Goal: Information Seeking & Learning: Get advice/opinions

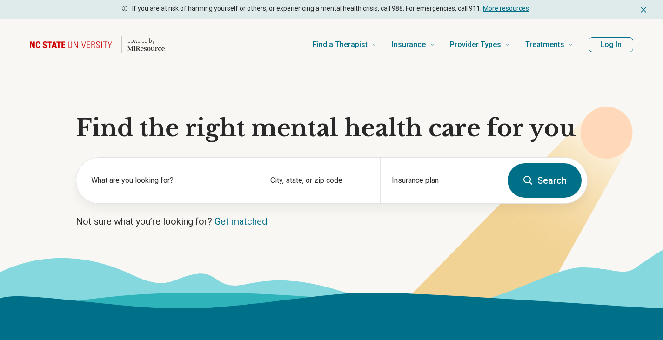
click at [167, 185] on label "What are you looking for?" at bounding box center [169, 180] width 156 height 11
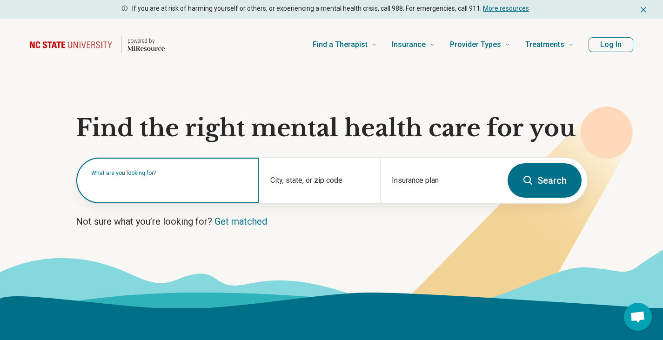
type input "*"
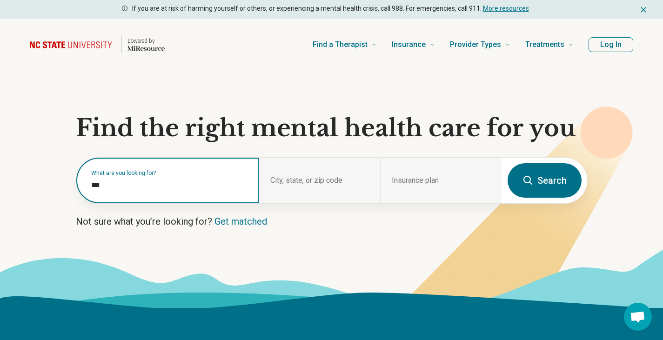
type input "****"
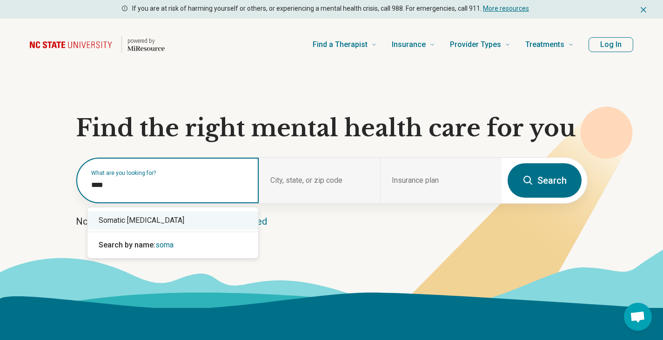
click at [149, 226] on div "Somatic [MEDICAL_DATA]" at bounding box center [173, 220] width 171 height 19
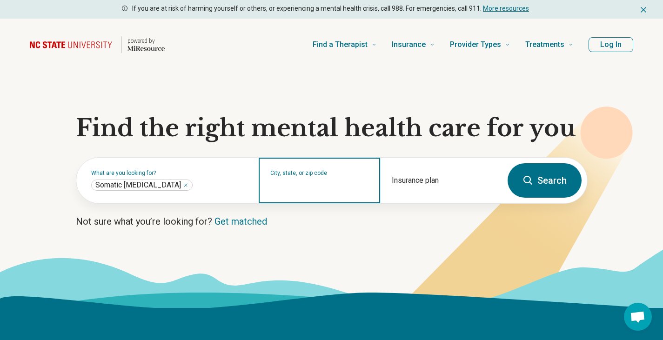
click at [299, 183] on input "City, state, or zip code" at bounding box center [320, 186] width 99 height 11
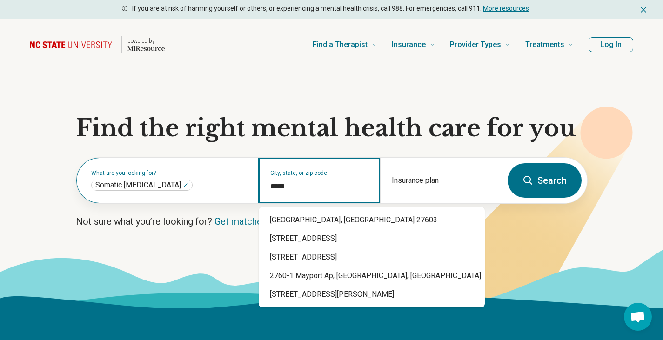
type input "*****"
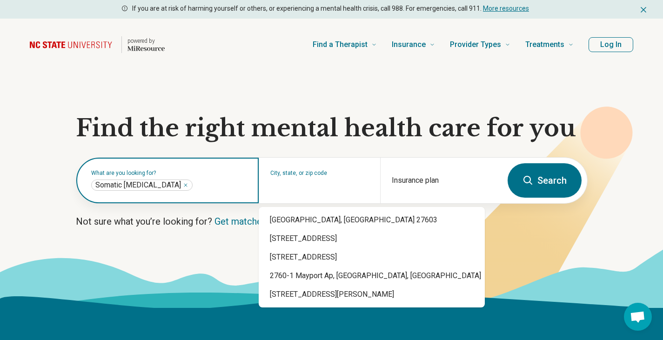
click at [224, 183] on input "text" at bounding box center [221, 185] width 53 height 11
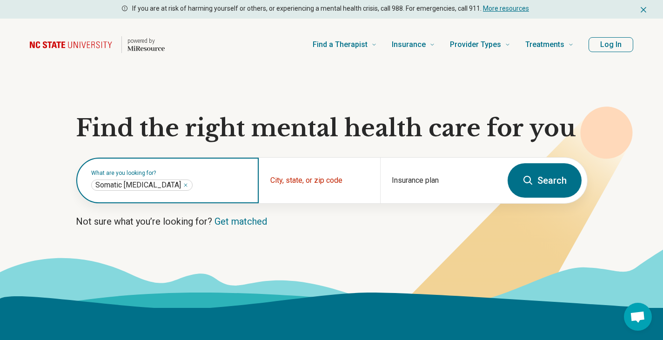
click at [224, 183] on input "text" at bounding box center [221, 185] width 53 height 11
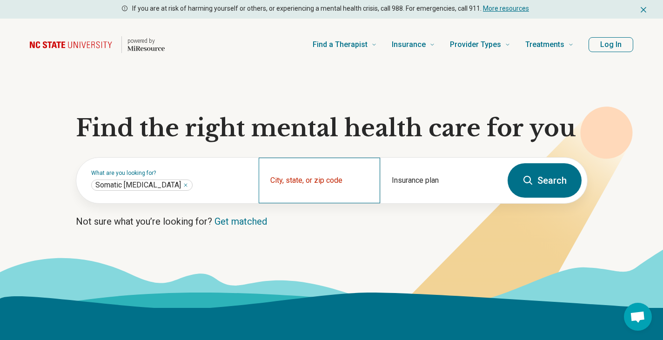
click at [341, 177] on div "City, state, or zip code" at bounding box center [320, 181] width 122 height 46
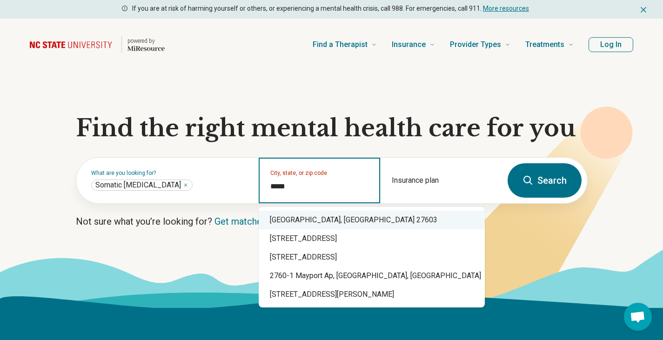
click at [307, 221] on div "Raleigh, NC 27603" at bounding box center [372, 220] width 226 height 19
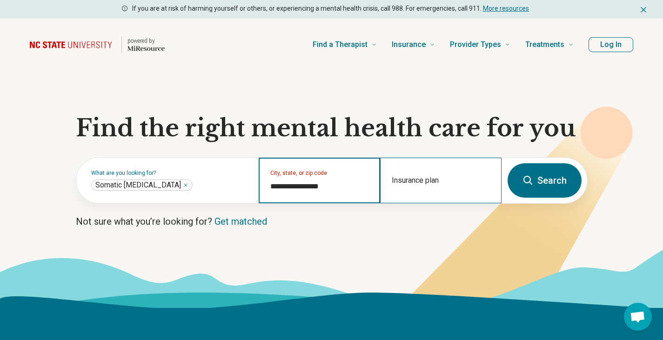
type input "**********"
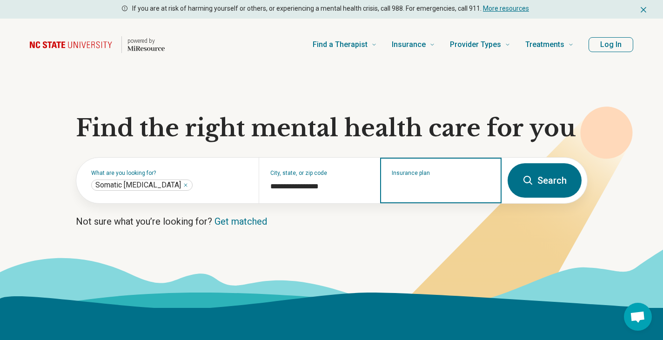
click at [430, 190] on input "Insurance plan" at bounding box center [441, 186] width 99 height 11
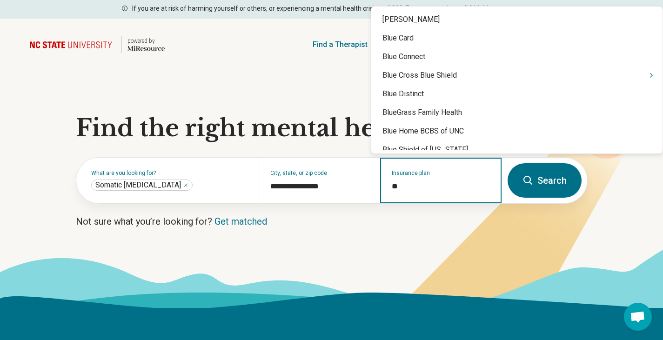
type input "***"
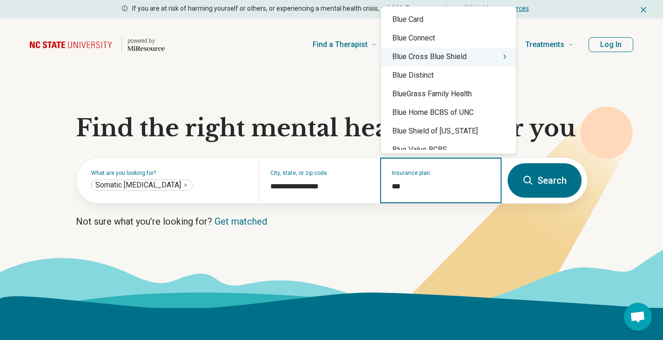
click at [457, 56] on div "Blue Cross Blue Shield" at bounding box center [448, 56] width 135 height 19
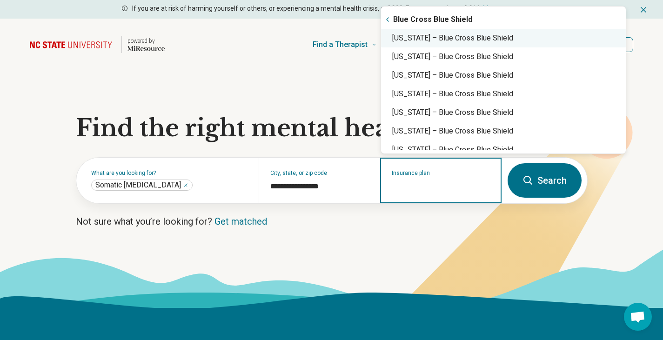
click at [466, 38] on div "North Carolina – Blue Cross Blue Shield" at bounding box center [503, 38] width 245 height 19
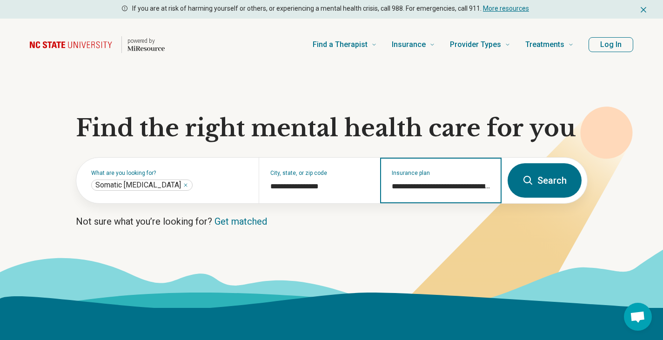
type input "**********"
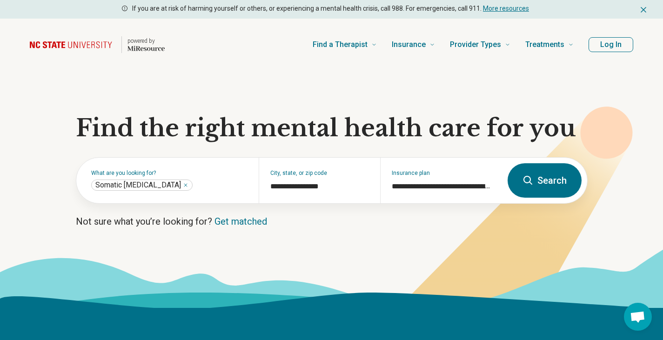
click at [559, 188] on button "Search" at bounding box center [545, 180] width 74 height 34
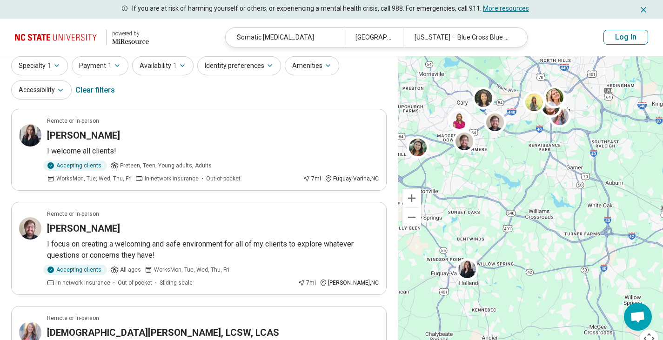
scroll to position [35, 0]
click at [49, 70] on button "Specialty 1" at bounding box center [39, 65] width 57 height 19
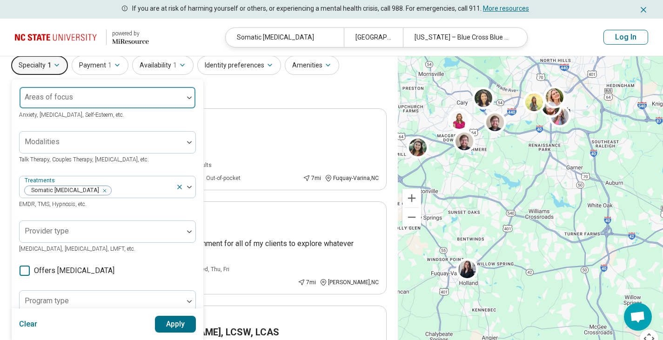
click at [106, 106] on div at bounding box center [101, 101] width 156 height 13
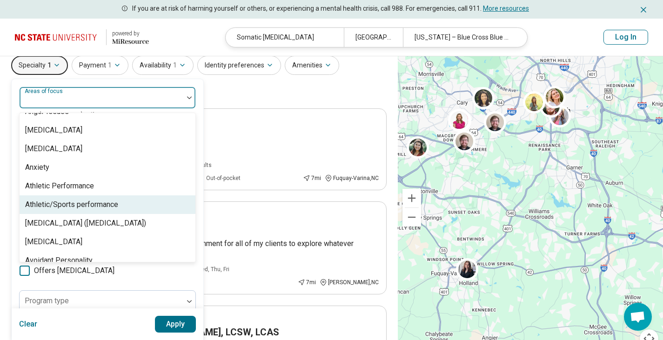
scroll to position [129, 0]
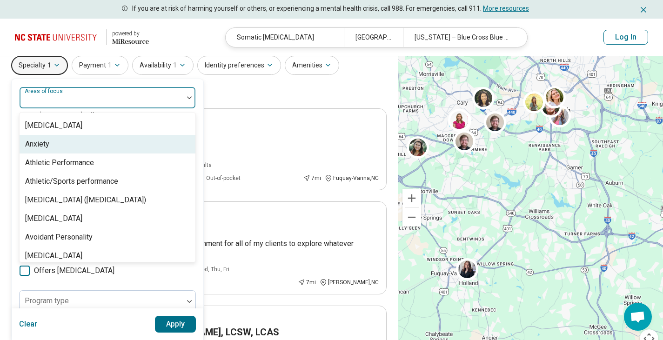
click at [41, 144] on div "Anxiety" at bounding box center [37, 144] width 24 height 11
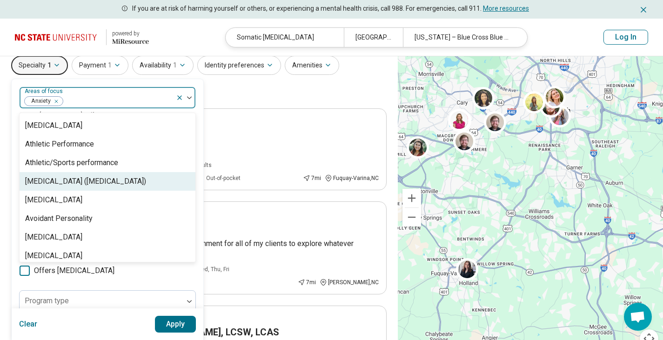
click at [115, 187] on div "Attention Deficit Hyperactivity Disorder (ADHD)" at bounding box center [85, 181] width 121 height 11
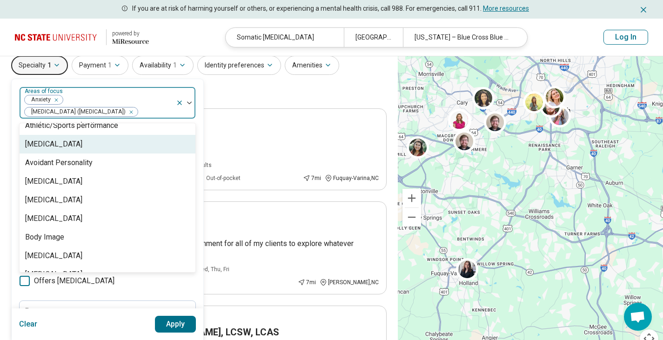
scroll to position [181, 0]
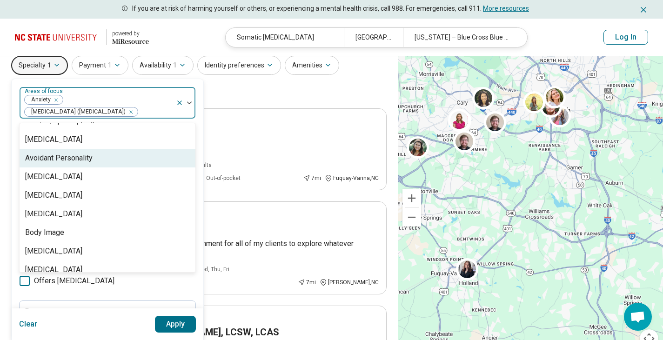
click at [77, 155] on div "Avoidant Personality" at bounding box center [59, 158] width 68 height 11
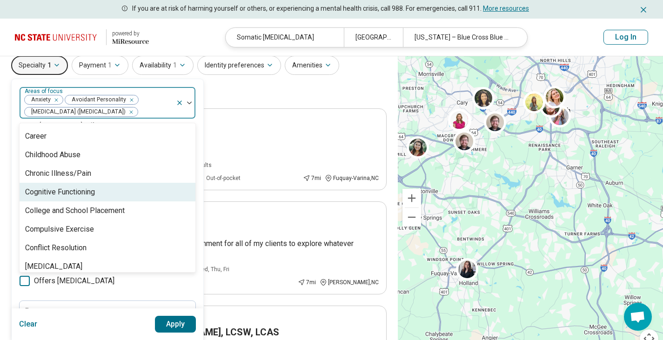
scroll to position [352, 0]
click at [95, 195] on div "Cognitive Functioning" at bounding box center [60, 191] width 70 height 11
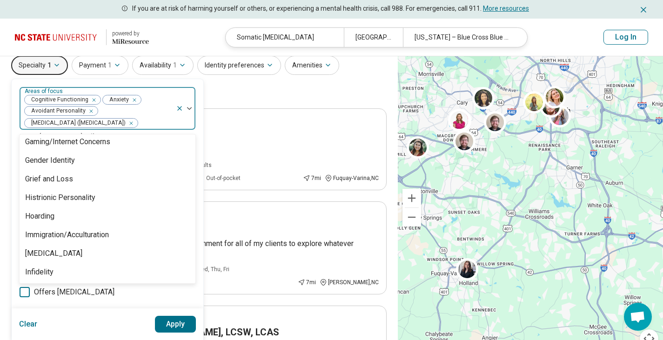
scroll to position [675, 0]
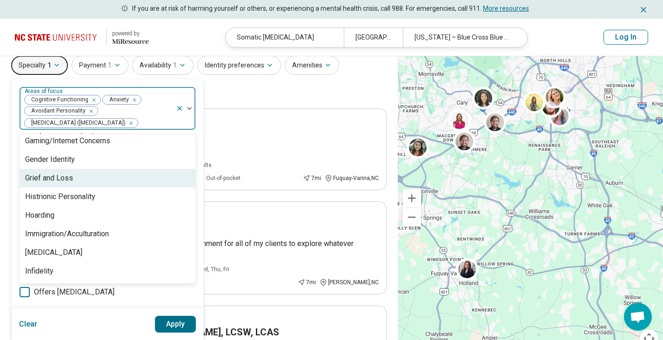
click at [75, 174] on div "Grief and Loss" at bounding box center [108, 178] width 176 height 19
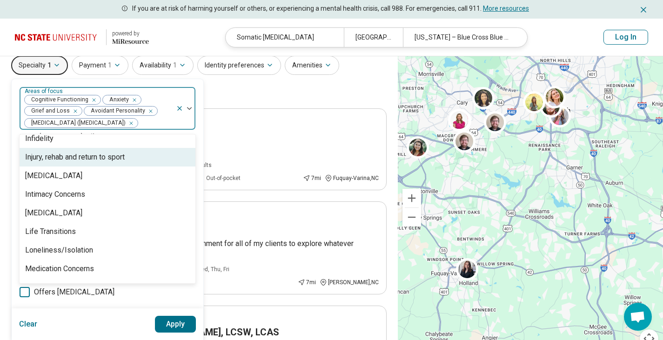
scroll to position [792, 0]
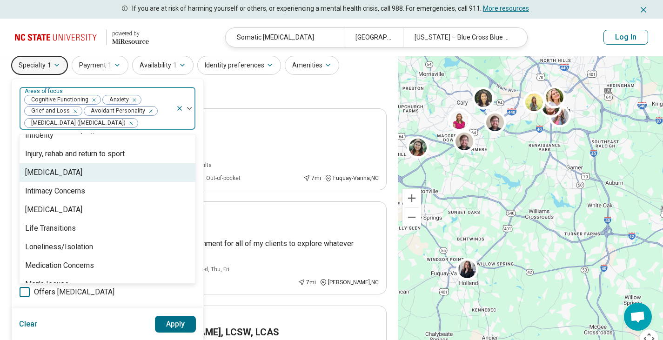
click at [67, 169] on div "Insomnia" at bounding box center [108, 172] width 176 height 19
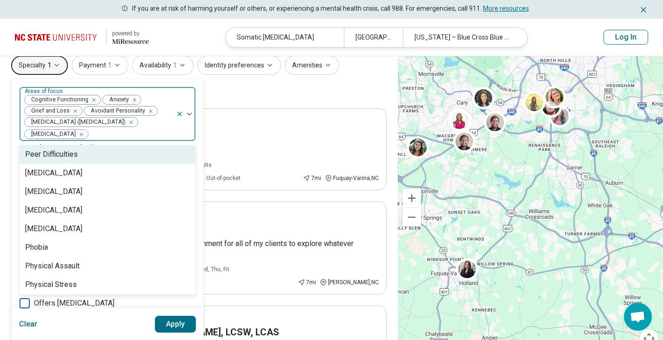
scroll to position [1080, 0]
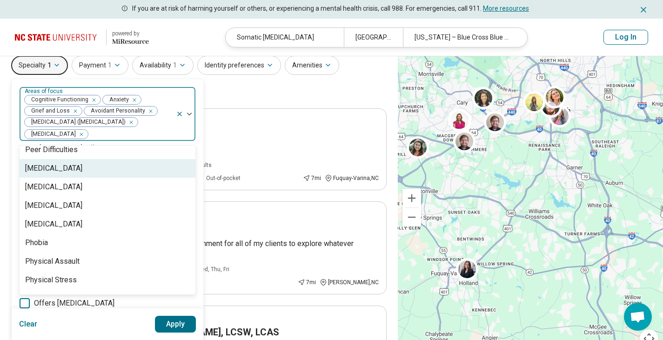
click at [88, 172] on div "[MEDICAL_DATA]" at bounding box center [108, 168] width 176 height 19
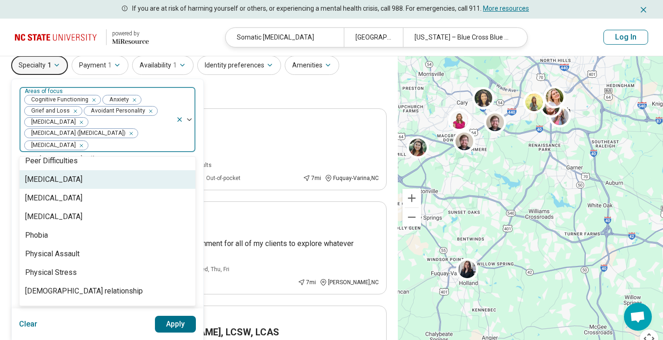
click at [109, 179] on div "Performance Anxiety" at bounding box center [108, 179] width 176 height 19
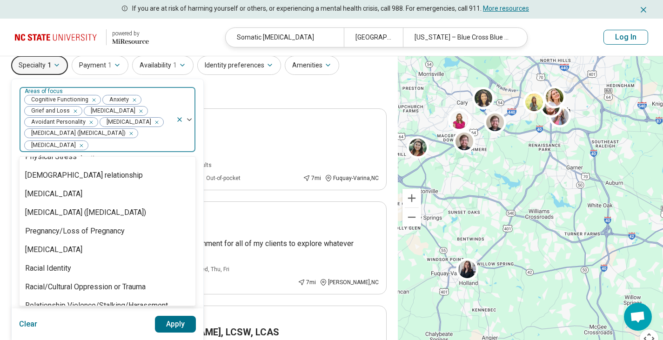
scroll to position [1178, 0]
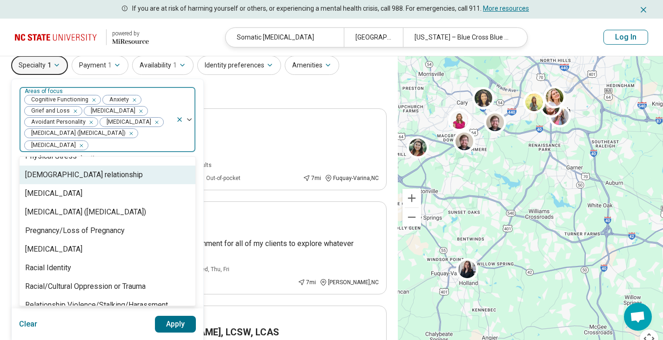
click at [107, 176] on div "Polyamorous relationship" at bounding box center [84, 174] width 118 height 11
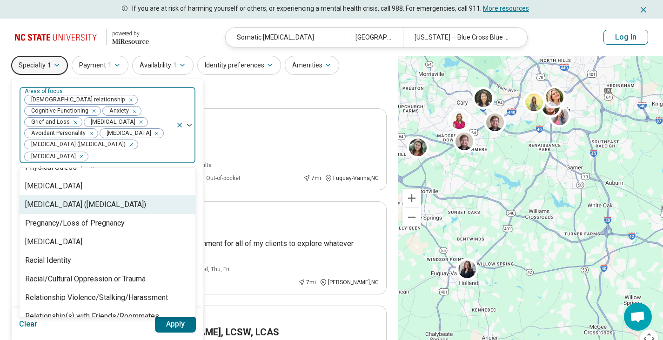
click at [138, 209] on div "[MEDICAL_DATA] ([MEDICAL_DATA])" at bounding box center [85, 204] width 121 height 11
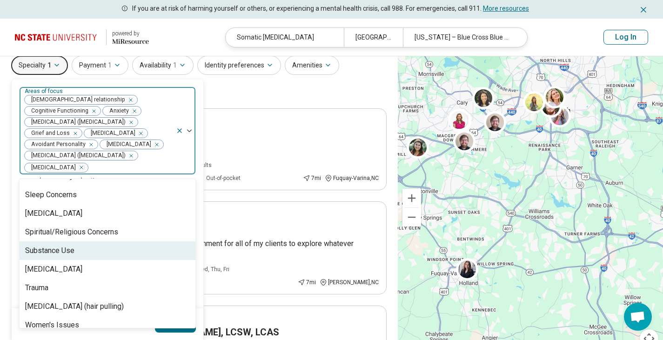
scroll to position [1553, 0]
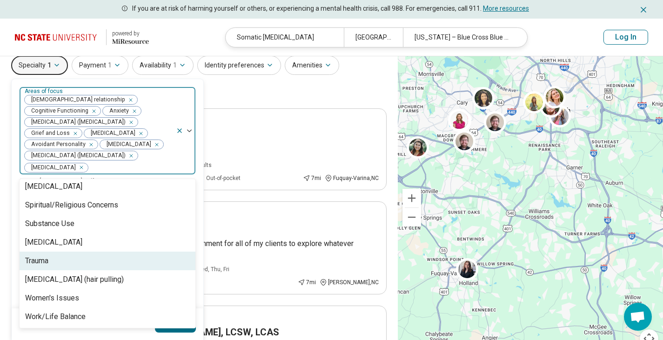
click at [67, 268] on div "Trauma" at bounding box center [108, 261] width 176 height 19
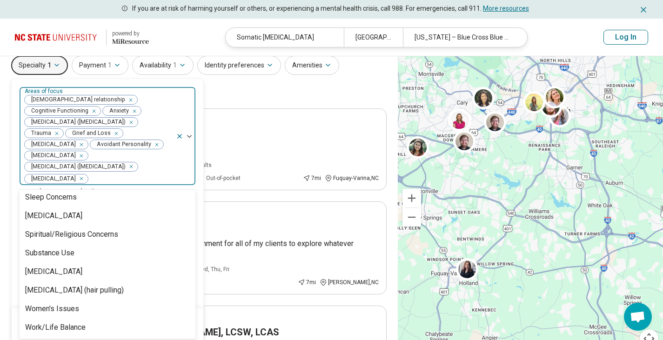
click at [263, 98] on div "Specialty 1 option Trauma, selected. 89 results available. Use Up and Down to c…" at bounding box center [199, 78] width 376 height 45
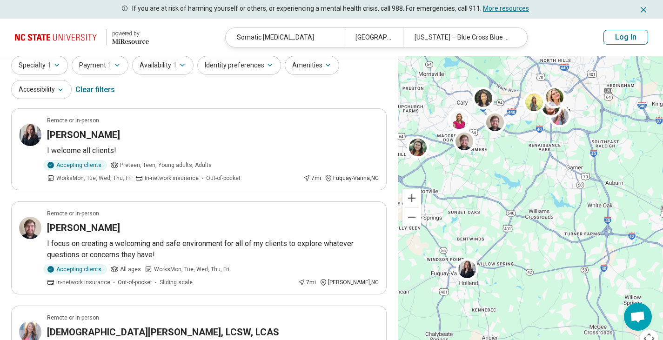
scroll to position [0, 0]
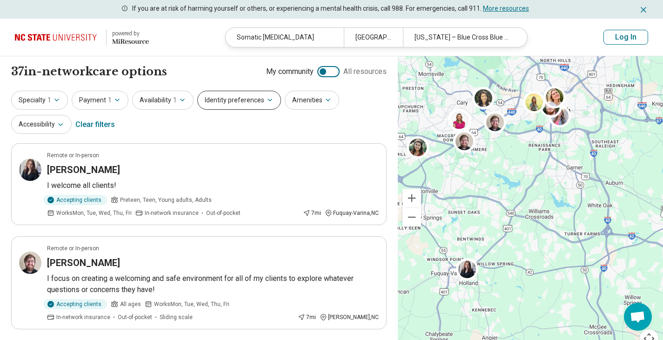
click at [266, 103] on icon "button" at bounding box center [269, 99] width 7 height 7
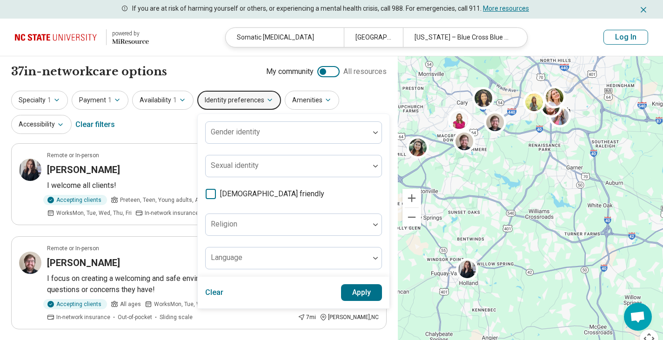
click at [266, 103] on icon "button" at bounding box center [269, 99] width 7 height 7
click at [241, 127] on div "Gender identity" at bounding box center [293, 133] width 177 height 22
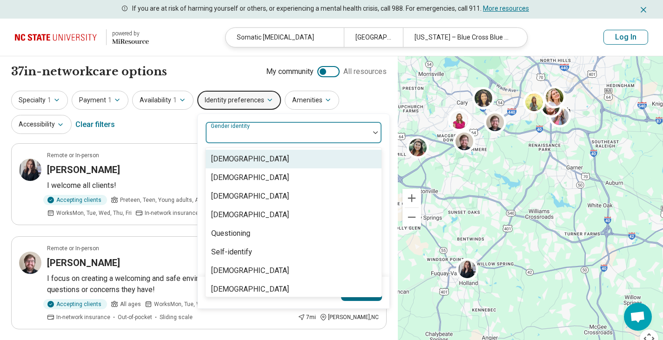
click at [241, 127] on label "Gender identity" at bounding box center [231, 126] width 41 height 7
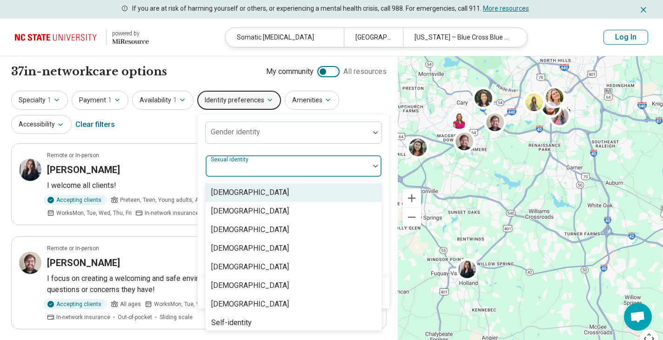
click at [265, 155] on div "Sexual identity" at bounding box center [293, 166] width 177 height 22
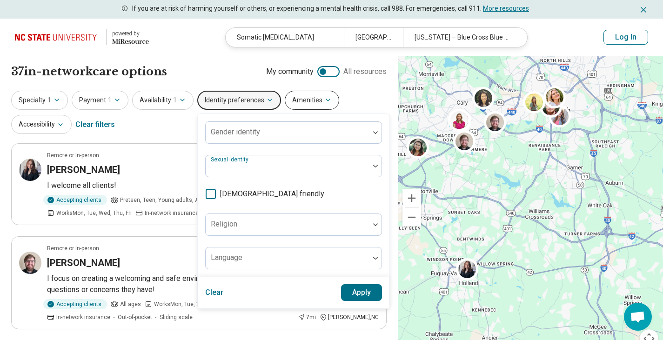
click at [311, 102] on button "Amenities" at bounding box center [312, 100] width 54 height 19
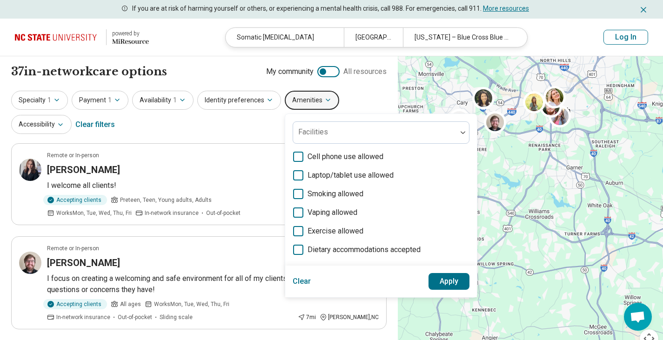
click at [310, 100] on button "Amenities" at bounding box center [312, 100] width 54 height 19
click at [309, 101] on button "Amenities" at bounding box center [312, 100] width 54 height 19
click at [222, 126] on div "Specialty 1 Payment 1 Availability 1 Identity preferences Amenities Facilities …" at bounding box center [199, 113] width 376 height 45
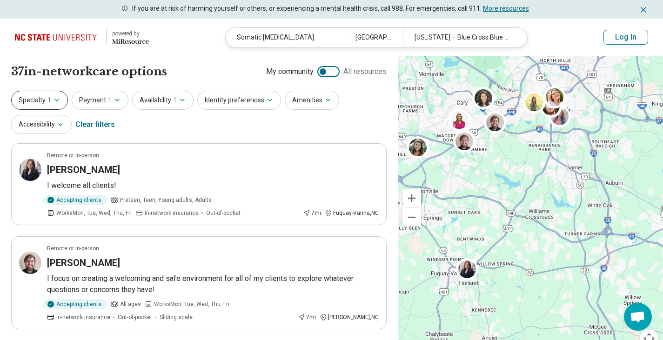
click at [57, 99] on icon "button" at bounding box center [56, 99] width 7 height 7
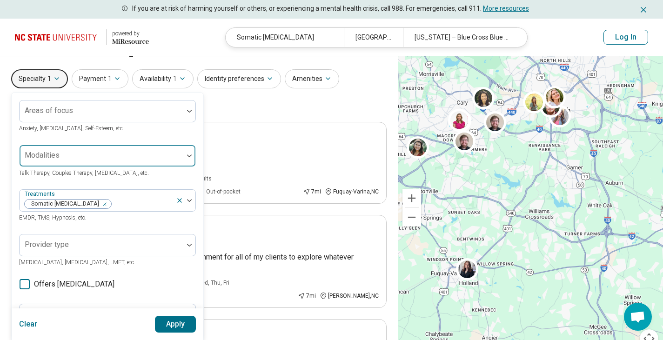
scroll to position [5, 0]
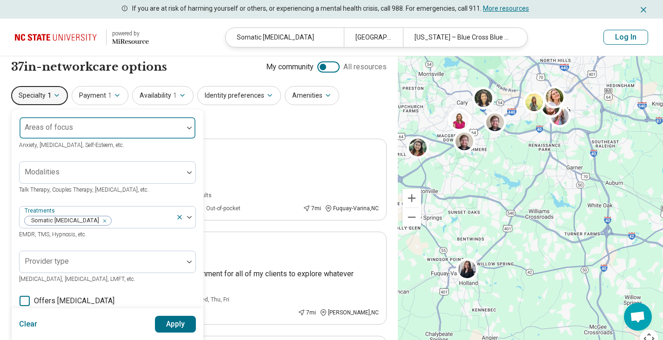
click at [129, 132] on div at bounding box center [101, 131] width 156 height 13
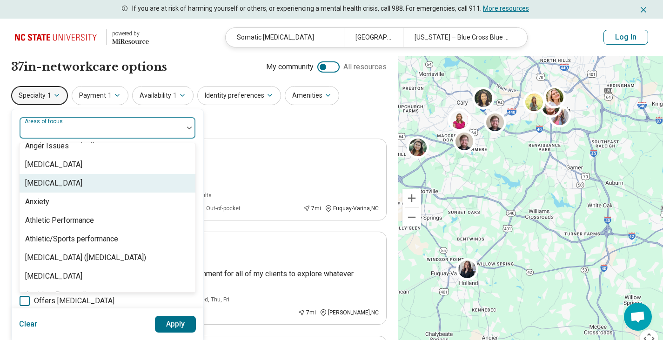
scroll to position [95, 0]
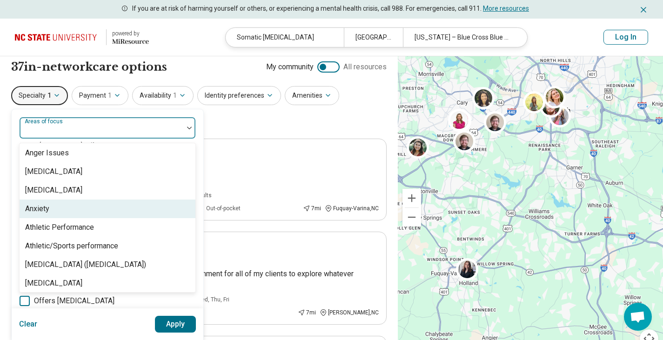
click at [48, 212] on div "Anxiety" at bounding box center [37, 208] width 24 height 11
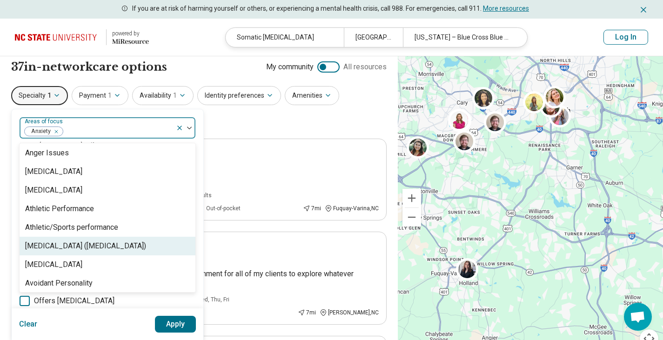
click at [84, 243] on div "Attention Deficit Hyperactivity Disorder (ADHD)" at bounding box center [85, 246] width 121 height 11
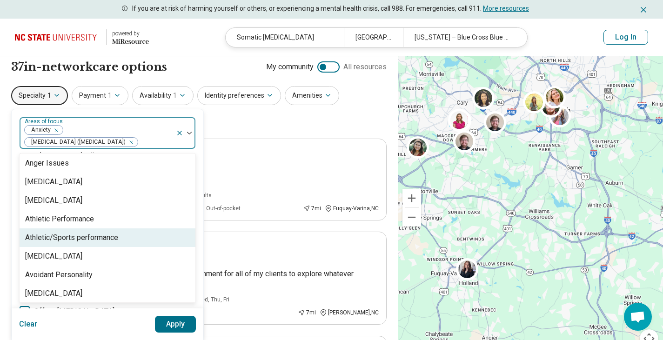
scroll to position [116, 0]
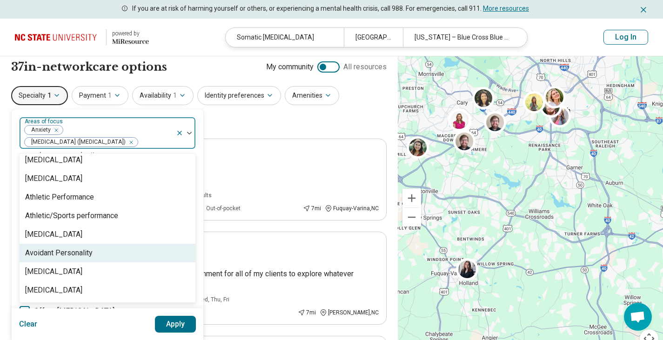
click at [74, 248] on div "Avoidant Personality" at bounding box center [59, 253] width 68 height 11
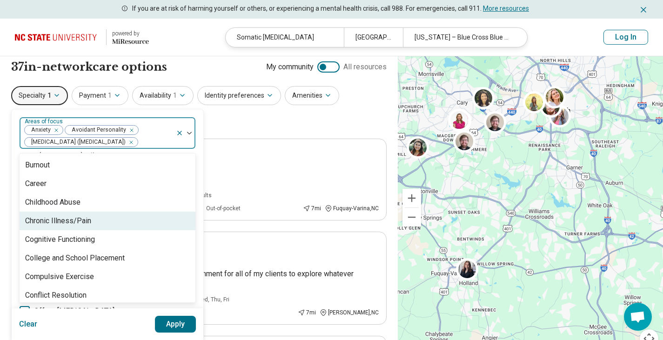
scroll to position [338, 0]
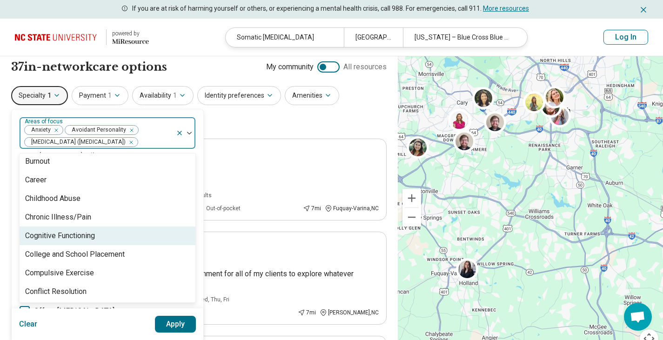
click at [70, 242] on div "Cognitive Functioning" at bounding box center [108, 236] width 176 height 19
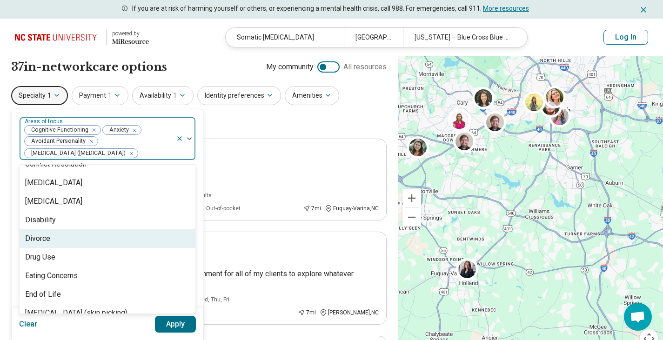
scroll to position [460, 0]
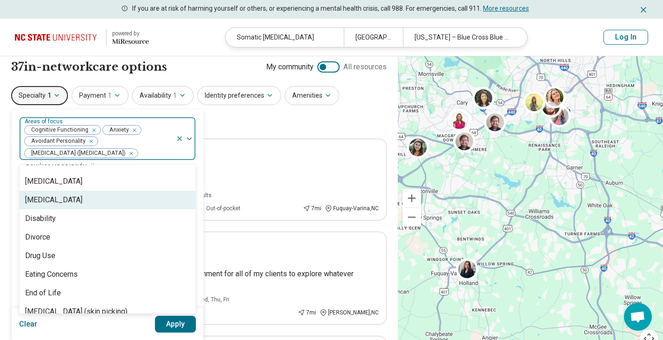
click at [53, 201] on div "[MEDICAL_DATA]" at bounding box center [53, 200] width 57 height 11
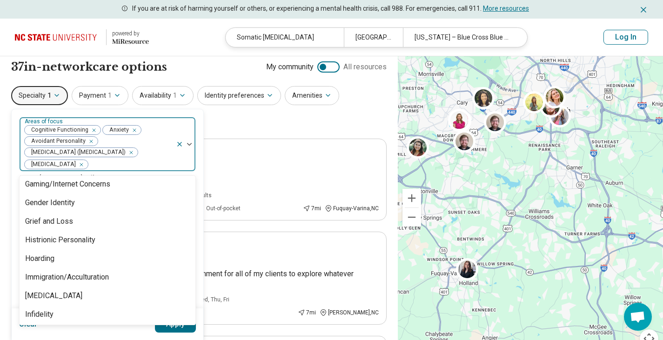
scroll to position [655, 0]
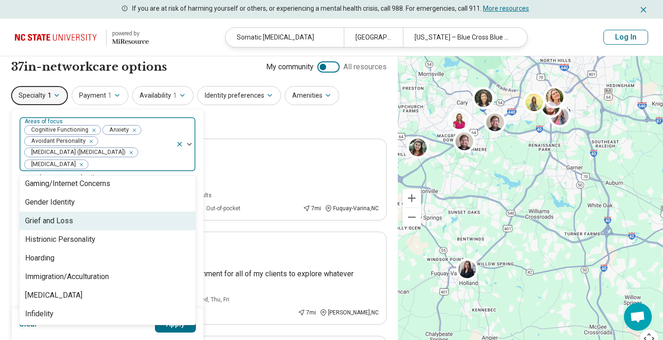
click at [71, 219] on div "Grief and Loss" at bounding box center [49, 221] width 48 height 11
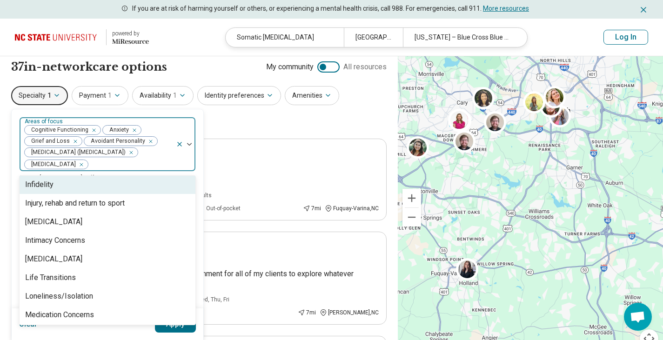
scroll to position [768, 0]
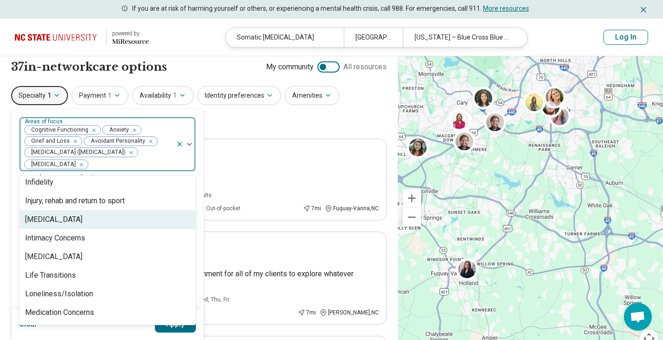
click at [98, 222] on div "Insomnia" at bounding box center [108, 219] width 176 height 19
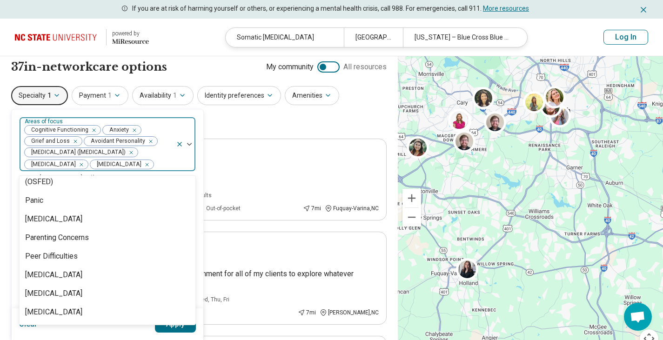
scroll to position [996, 0]
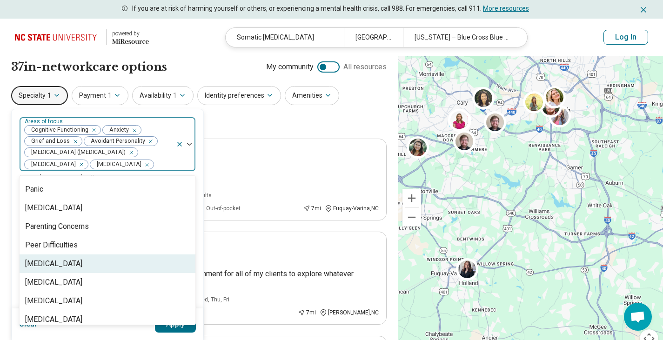
click at [62, 270] on div "[MEDICAL_DATA]" at bounding box center [53, 263] width 57 height 11
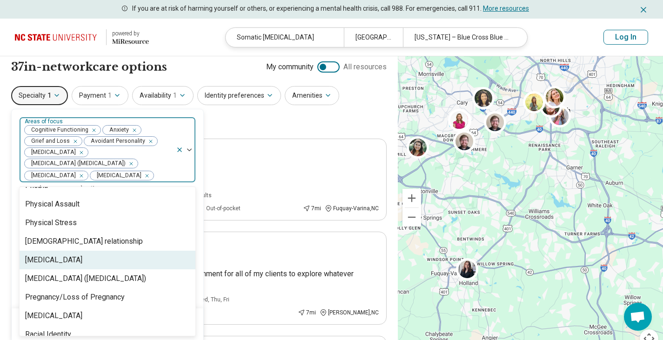
scroll to position [1151, 0]
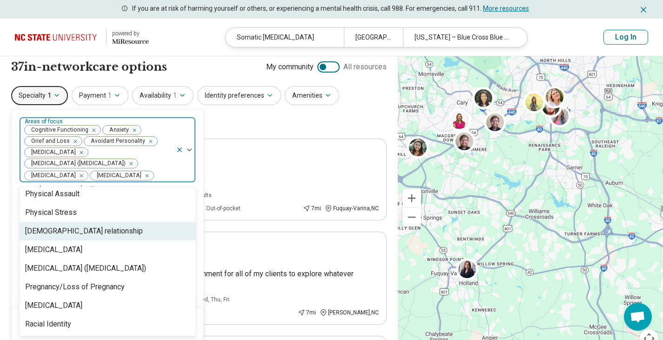
click at [91, 237] on div "Polyamorous relationship" at bounding box center [84, 231] width 118 height 11
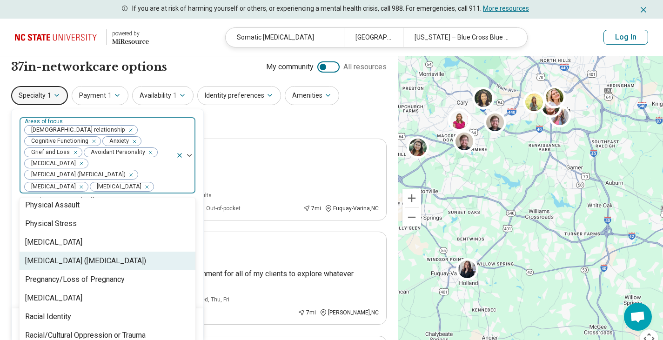
click at [95, 260] on div "[MEDICAL_DATA] ([MEDICAL_DATA])" at bounding box center [85, 261] width 121 height 11
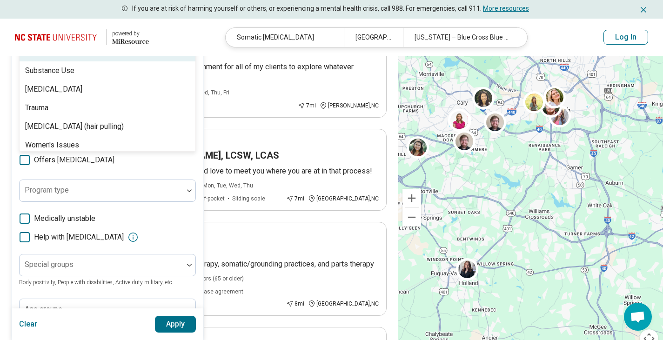
scroll to position [1533, 0]
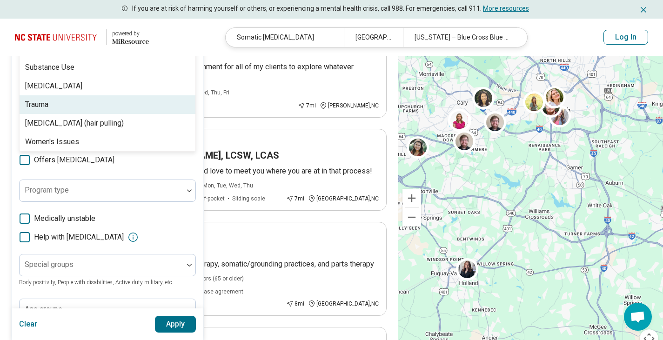
click at [76, 107] on div "Trauma" at bounding box center [108, 104] width 176 height 19
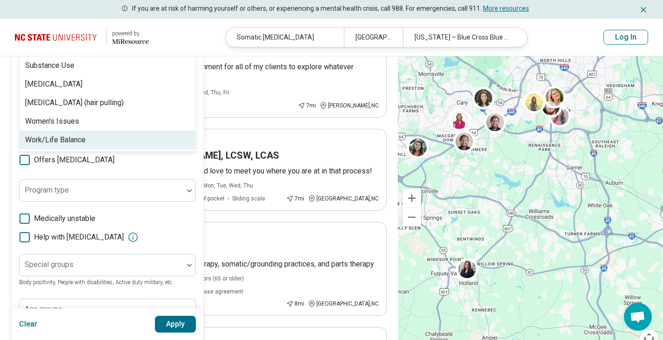
click at [174, 170] on div "option Trauma, selected. 89 results available. Use Up and Down to choose option…" at bounding box center [107, 116] width 177 height 412
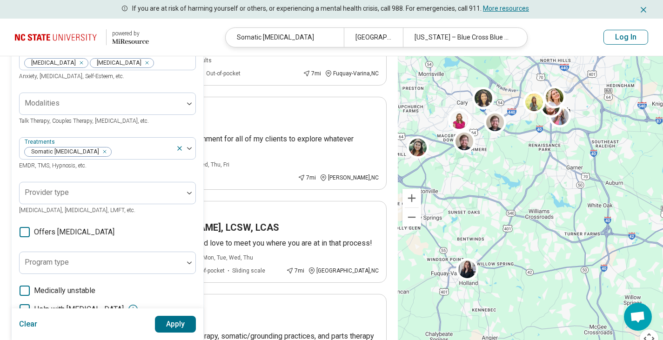
scroll to position [132, 0]
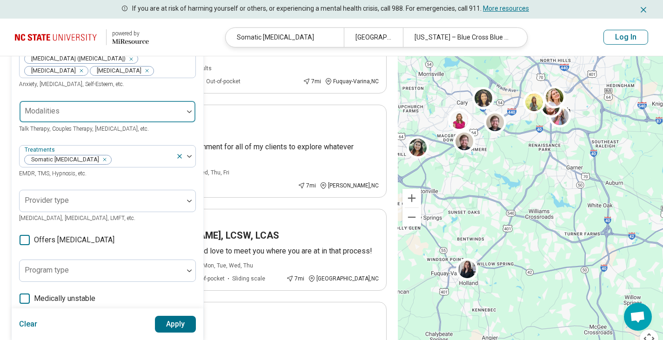
click at [115, 113] on div at bounding box center [101, 115] width 156 height 13
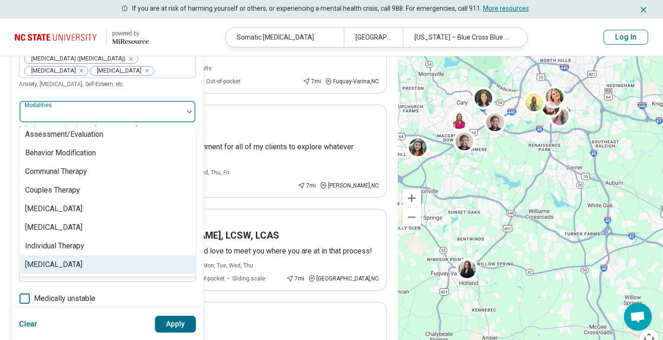
click at [130, 289] on div "Areas of focus Polyamorous relationship Cognitive Functioning Anxiety Posttraum…" at bounding box center [107, 196] width 177 height 412
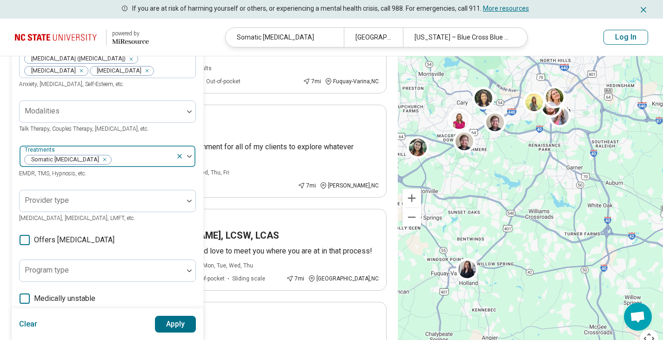
click at [189, 157] on img at bounding box center [189, 156] width 5 height 3
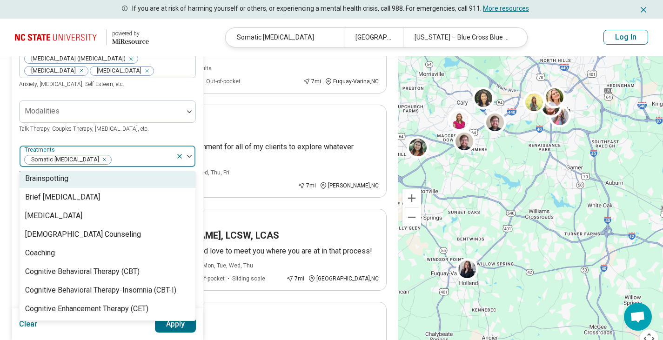
scroll to position [308, 0]
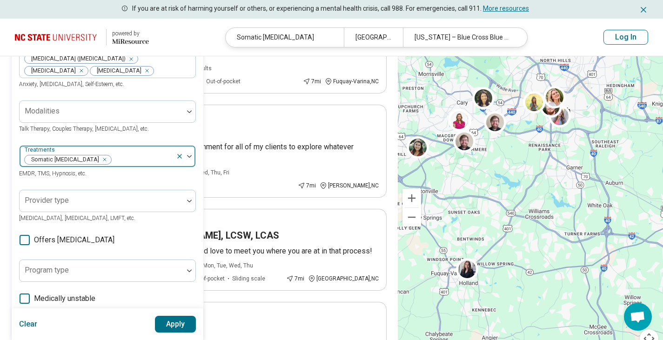
click at [194, 158] on div at bounding box center [189, 156] width 12 height 3
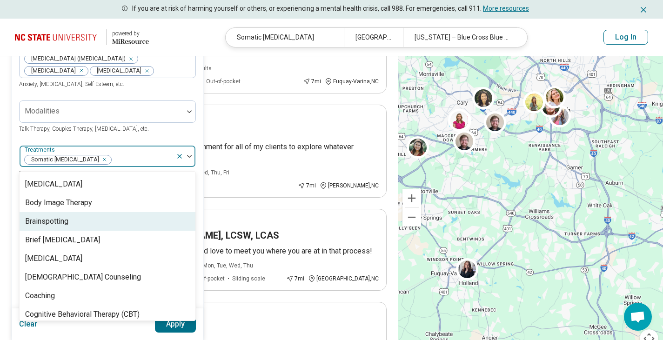
scroll to position [286, 0]
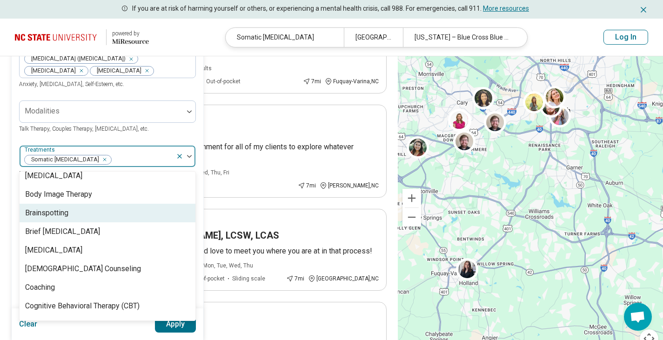
click at [55, 219] on div "Brainspotting" at bounding box center [46, 213] width 43 height 11
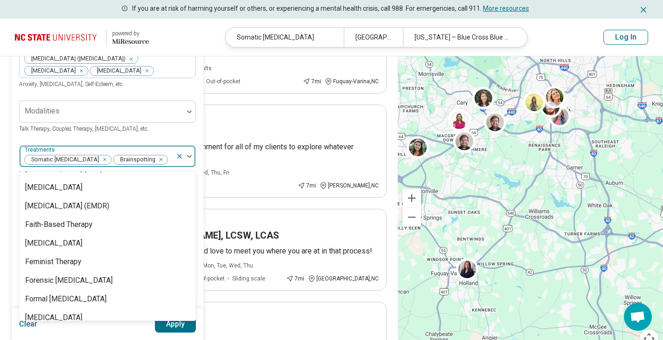
scroll to position [741, 0]
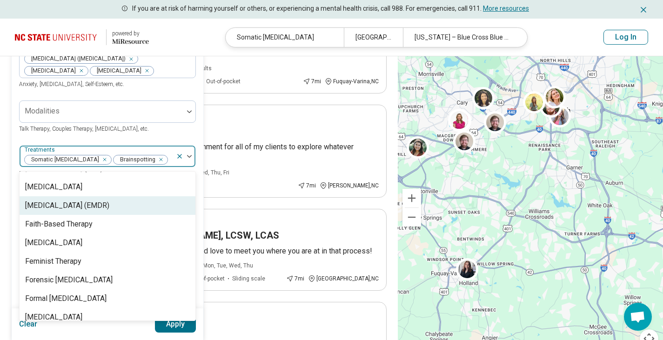
click at [109, 211] on div "[MEDICAL_DATA] (EMDR)" at bounding box center [67, 205] width 84 height 11
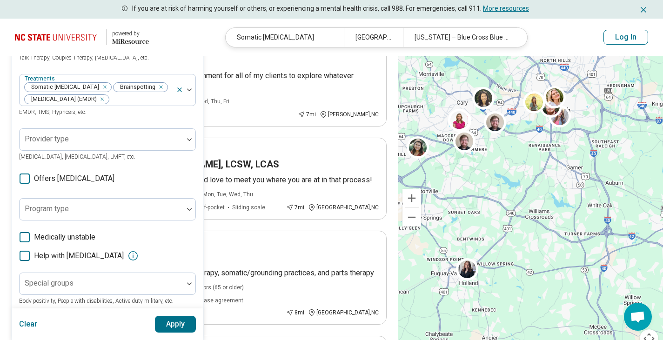
scroll to position [203, 0]
click at [189, 92] on img at bounding box center [189, 90] width 5 height 3
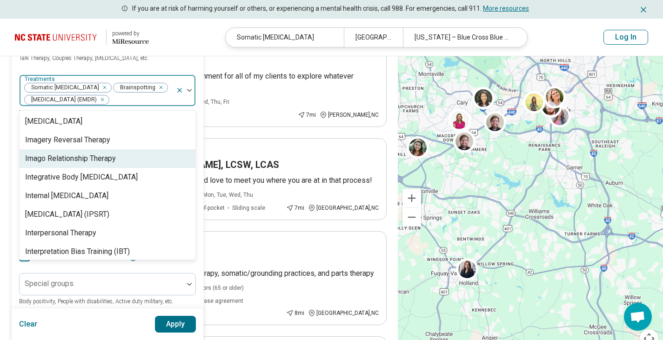
scroll to position [932, 0]
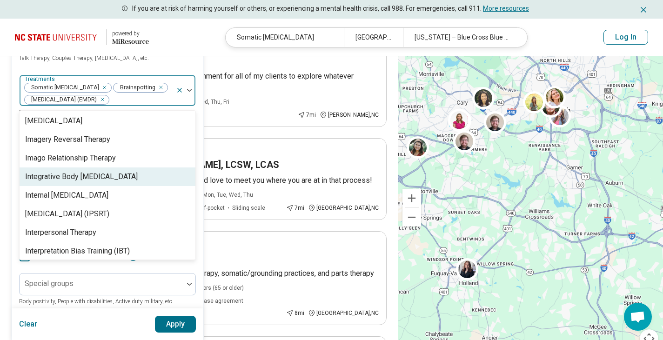
click at [99, 183] on div "Integrative Body Psychotherapy" at bounding box center [81, 176] width 113 height 11
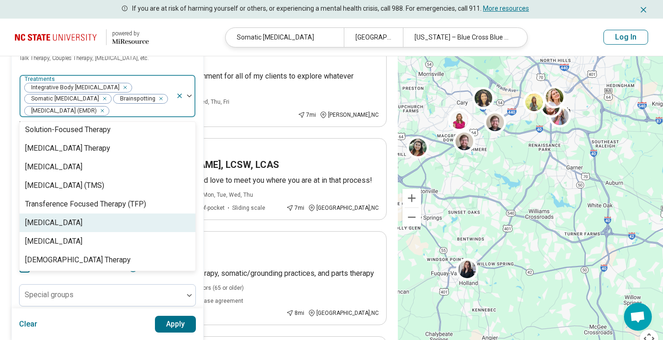
scroll to position [1728, 0]
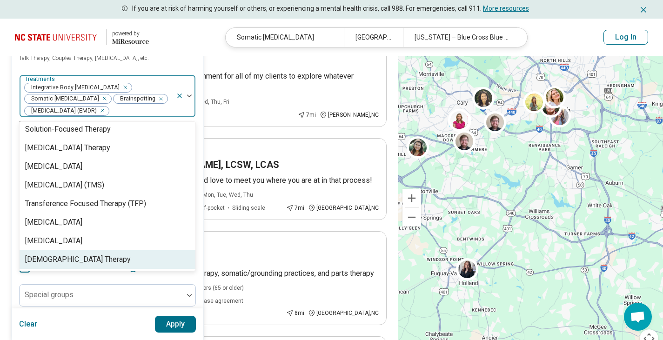
click at [126, 306] on div "Areas of focus Polyamorous relationship Cognitive Functioning Anxiety Posttraum…" at bounding box center [107, 135] width 177 height 433
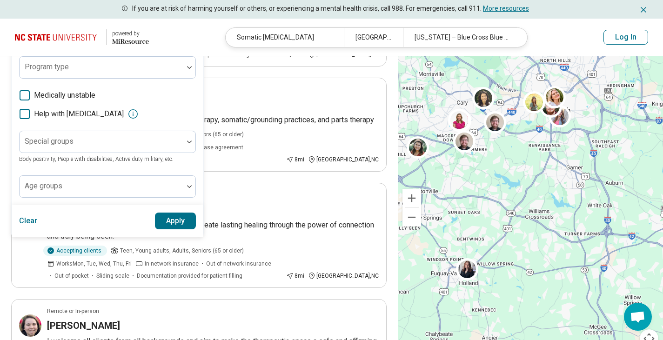
scroll to position [362, 0]
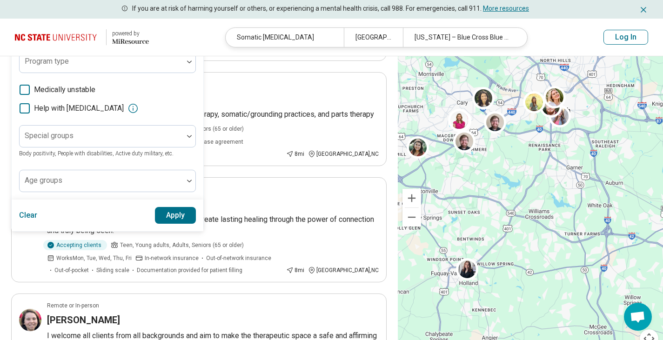
click at [175, 224] on button "Apply" at bounding box center [175, 215] width 41 height 17
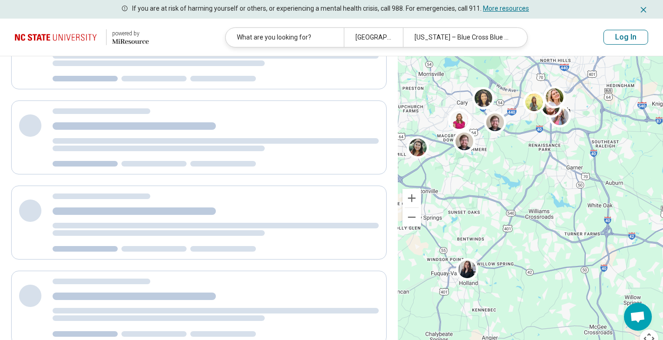
scroll to position [0, 0]
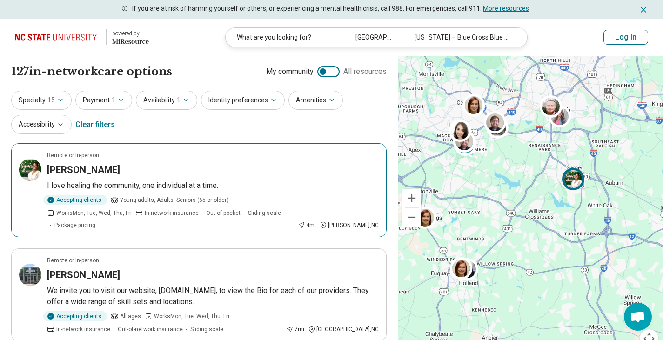
click at [191, 176] on article "Remote or In-person DeAnna Murphy I love healing the community, one individual …" at bounding box center [199, 190] width 376 height 94
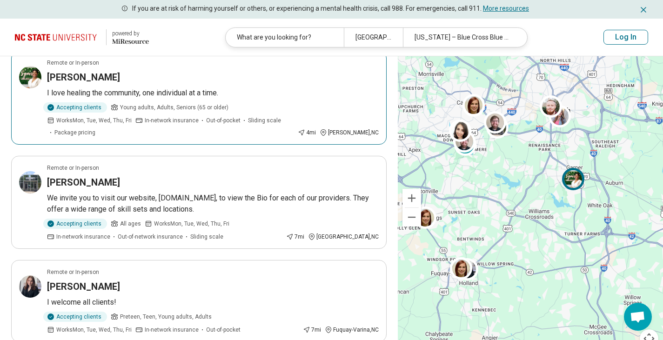
scroll to position [94, 0]
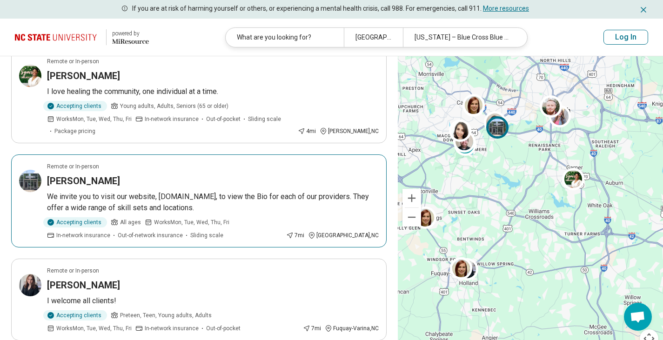
click at [201, 175] on div "William Venable" at bounding box center [213, 181] width 332 height 13
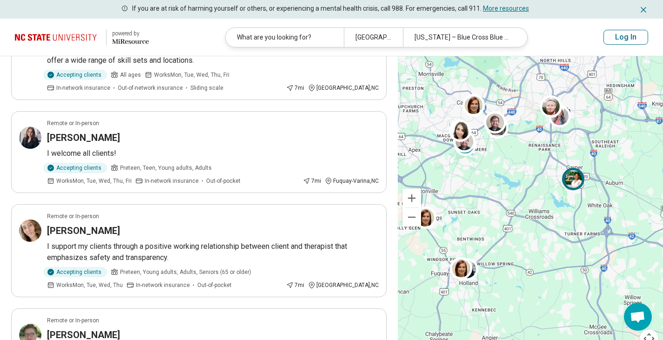
scroll to position [243, 0]
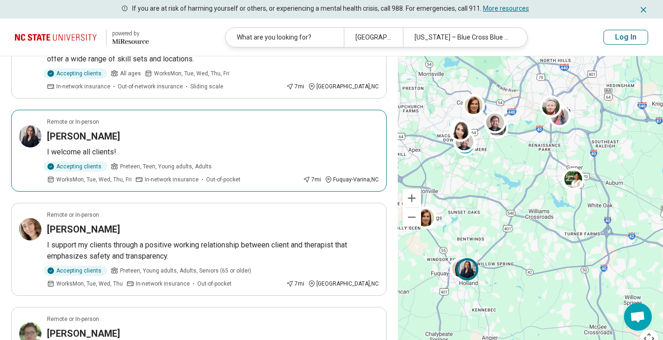
click at [139, 130] on div "Danielle Dercola" at bounding box center [213, 136] width 332 height 13
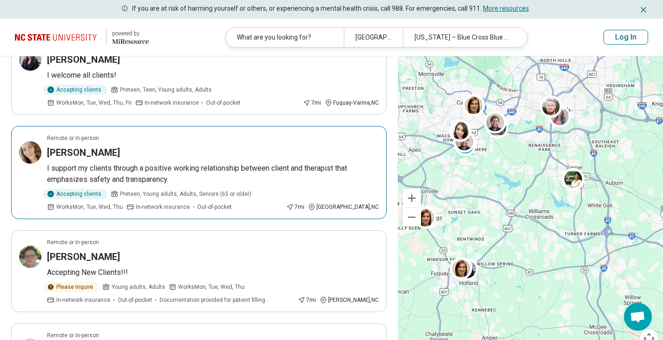
scroll to position [321, 0]
click at [84, 145] on h3 "Rachel Kane" at bounding box center [83, 151] width 73 height 13
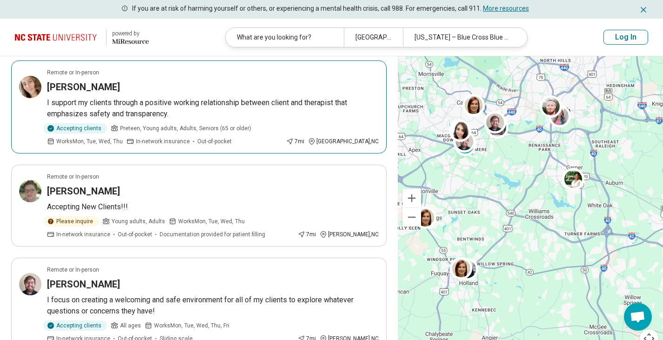
scroll to position [386, 0]
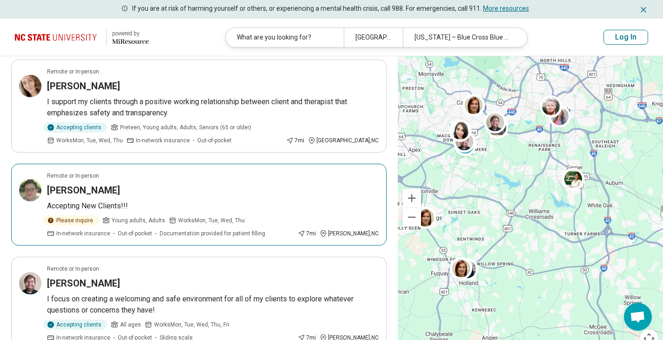
click at [100, 184] on h3 "Seth Edwards" at bounding box center [83, 190] width 73 height 13
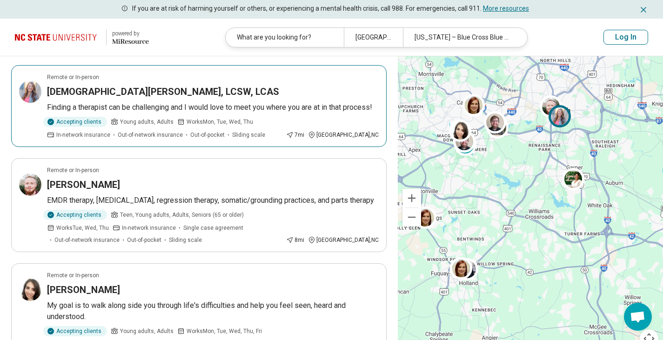
scroll to position [788, 0]
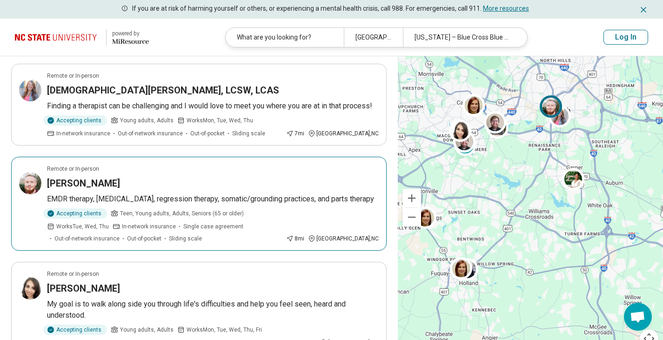
click at [144, 177] on div "Stefan Simanovich" at bounding box center [213, 183] width 332 height 13
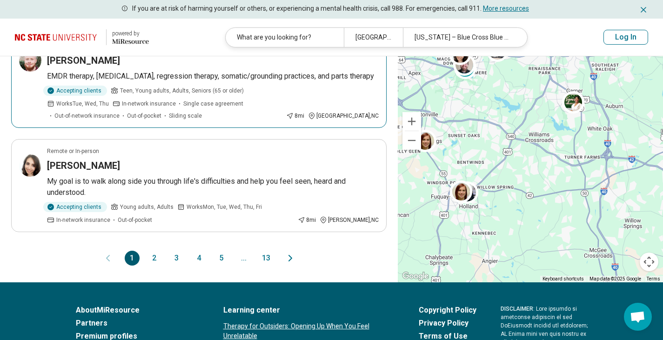
scroll to position [919, 0]
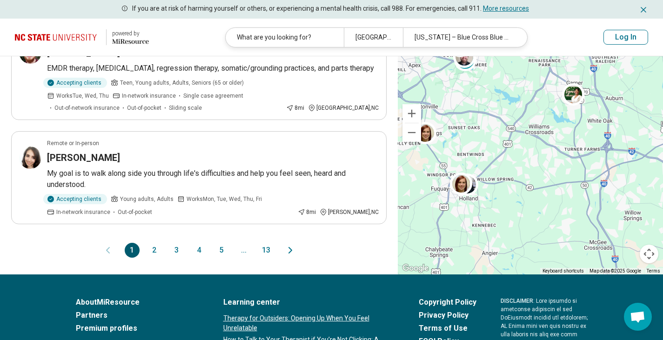
click at [157, 243] on button "2" at bounding box center [154, 250] width 15 height 15
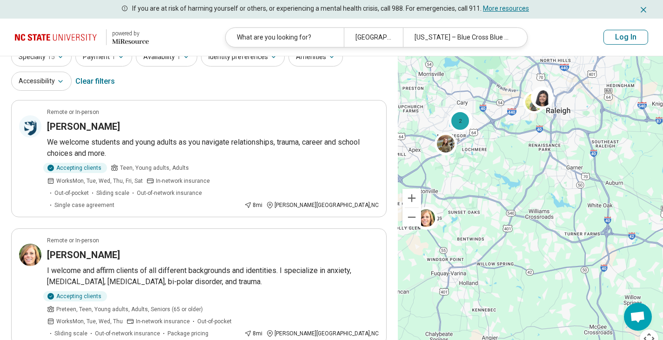
scroll to position [0, 0]
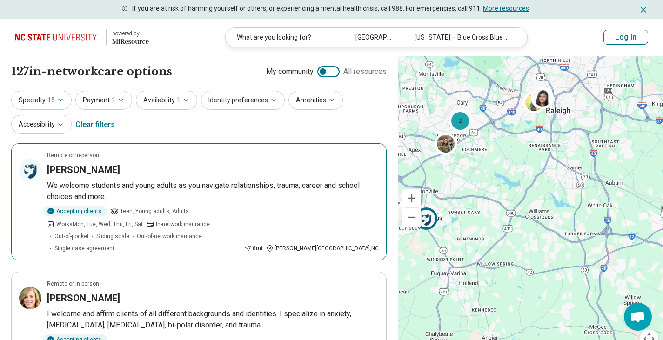
click at [98, 169] on h3 "Ashley Wright" at bounding box center [83, 169] width 73 height 13
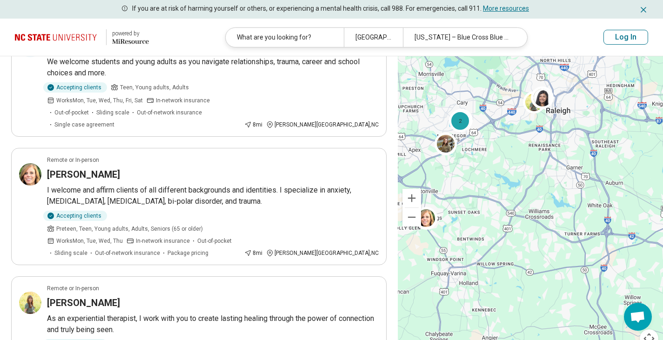
scroll to position [125, 0]
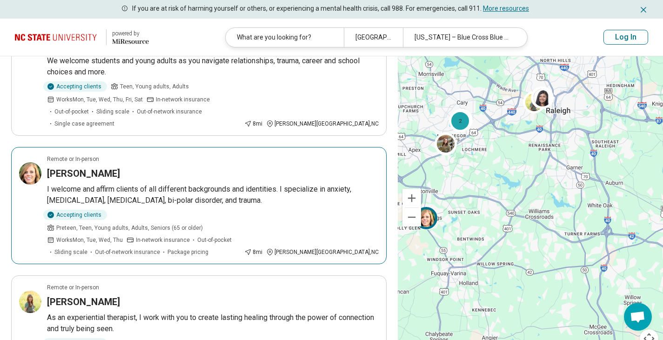
click at [117, 167] on div "Ellen Kuehl" at bounding box center [213, 173] width 332 height 13
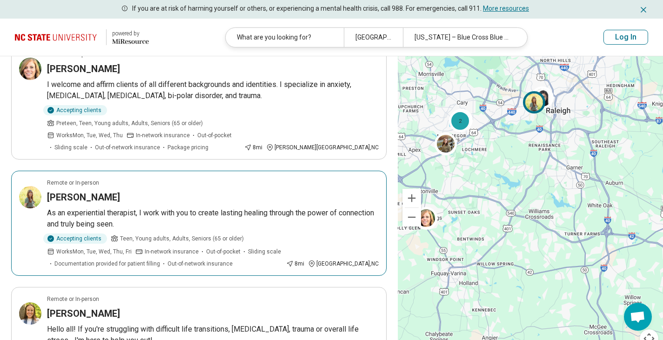
scroll to position [230, 0]
click at [205, 207] on p "As an experiential therapist, I work with you to create lasting healing through…" at bounding box center [213, 218] width 332 height 22
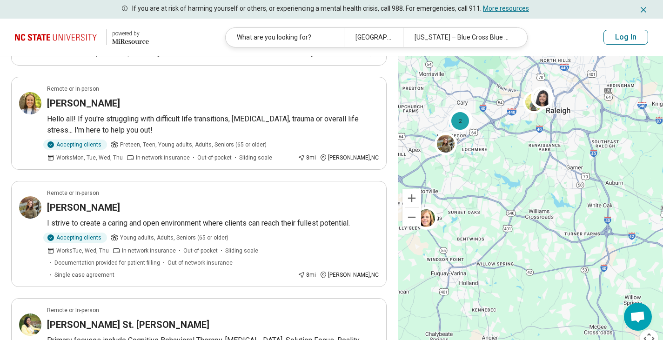
scroll to position [352, 0]
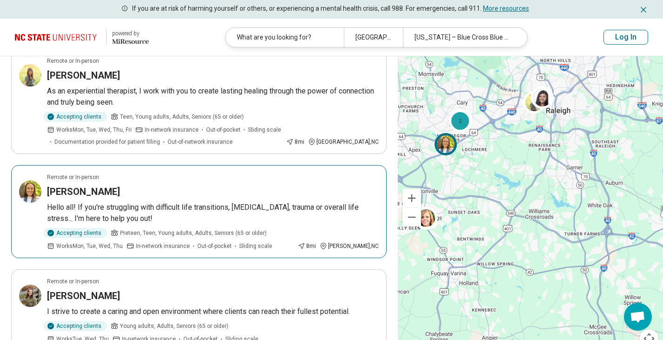
click at [198, 202] on p "Hello all! If you're struggling with difficult life transitions, depression, an…" at bounding box center [213, 213] width 332 height 22
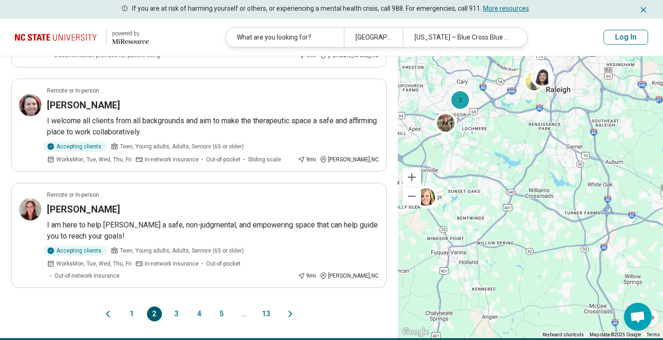
scroll to position [985, 0]
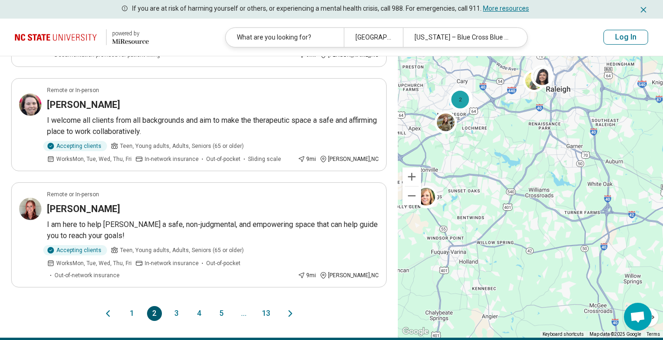
click at [178, 306] on button "3" at bounding box center [176, 313] width 15 height 15
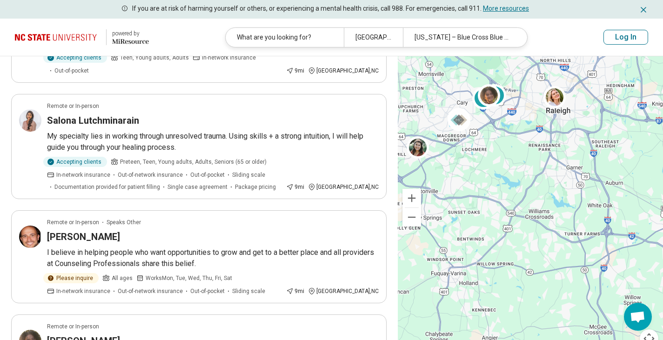
scroll to position [688, 0]
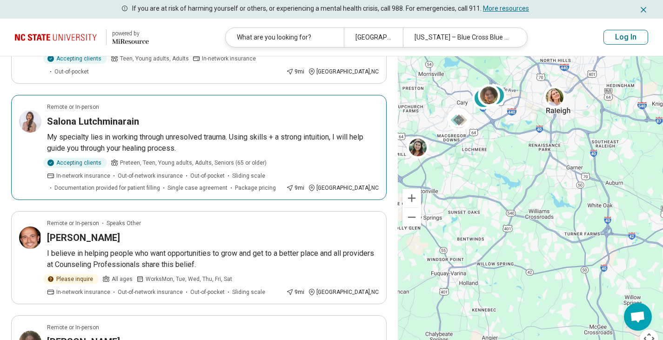
click at [209, 115] on div "Salona Lutchminarain" at bounding box center [213, 121] width 332 height 13
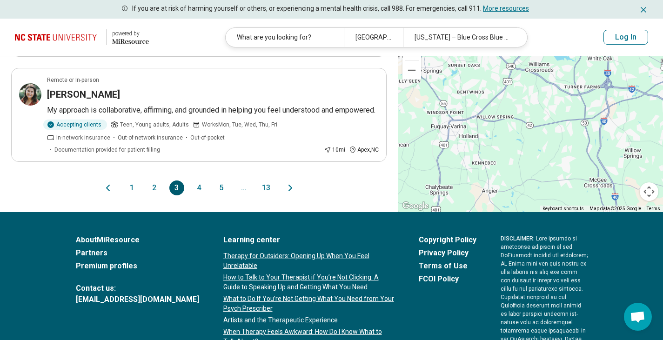
scroll to position [1041, 0]
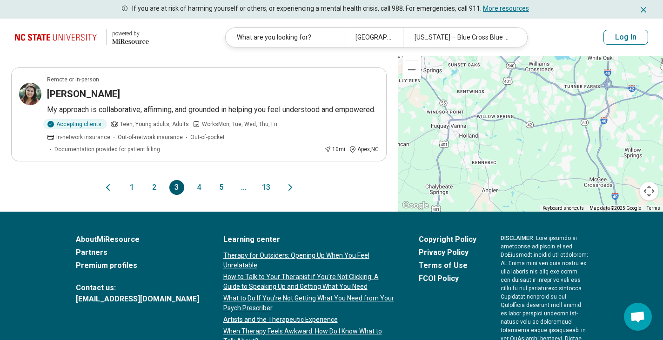
click at [201, 180] on button "4" at bounding box center [199, 187] width 15 height 15
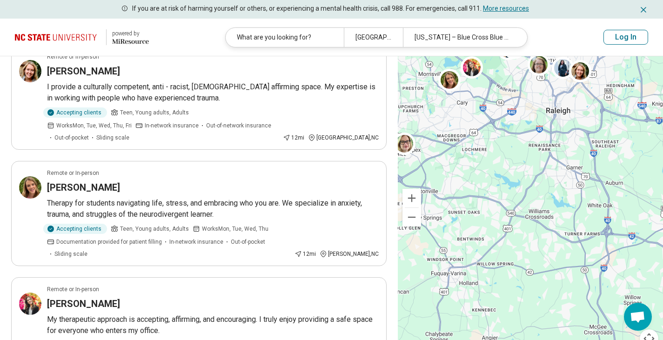
scroll to position [425, 0]
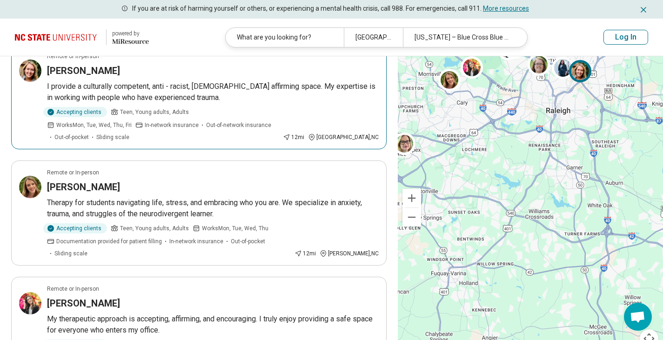
click at [169, 81] on p "I provide a culturally competent, anti - racist, [DEMOGRAPHIC_DATA] affirming s…" at bounding box center [213, 92] width 332 height 22
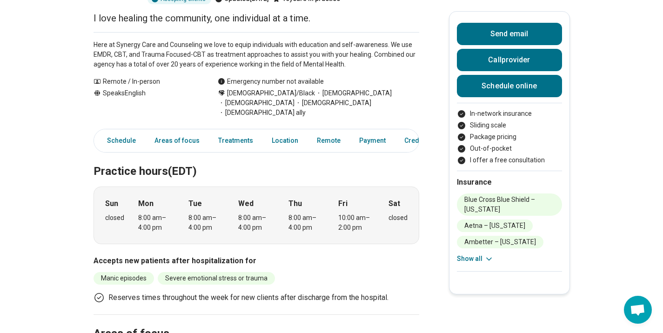
scroll to position [108, 0]
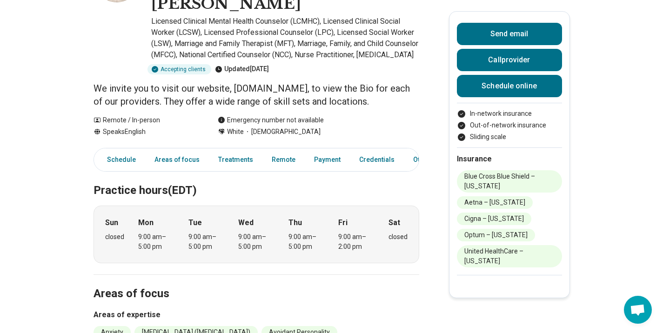
scroll to position [99, 0]
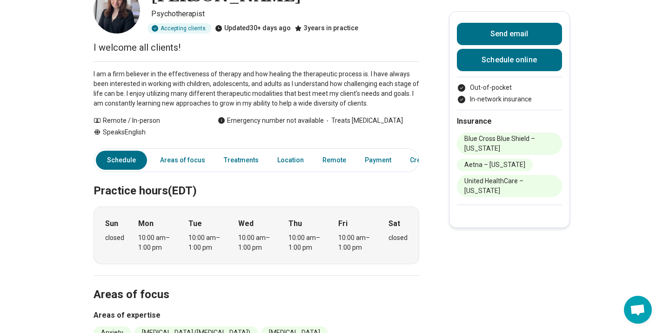
scroll to position [48, 0]
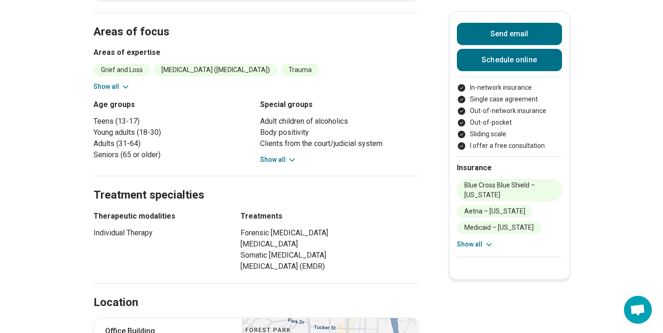
scroll to position [369, 0]
click at [273, 155] on button "Show all" at bounding box center [278, 160] width 37 height 10
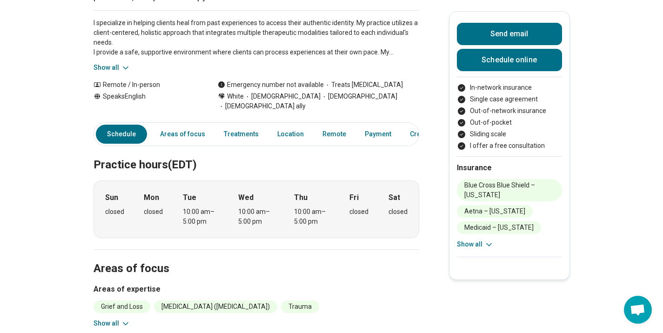
scroll to position [131, 0]
click at [118, 72] on button "Show all" at bounding box center [112, 68] width 37 height 10
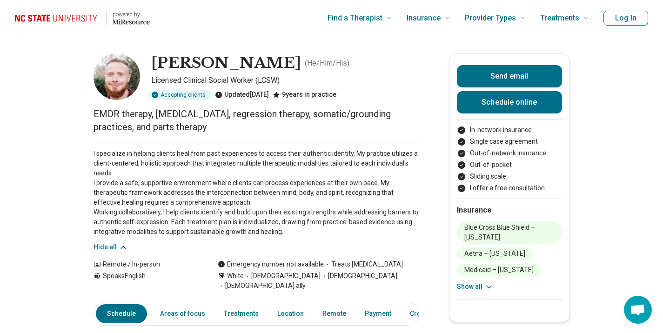
scroll to position [0, 7]
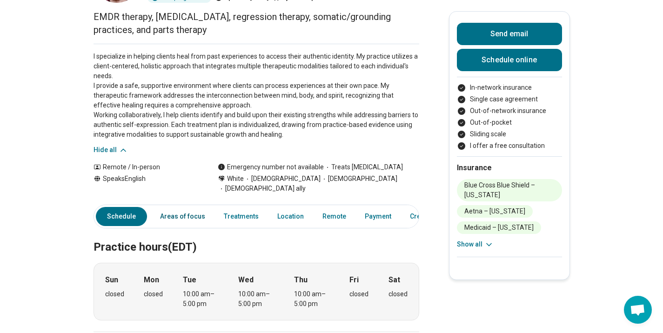
click at [181, 207] on link "Areas of focus" at bounding box center [183, 216] width 56 height 19
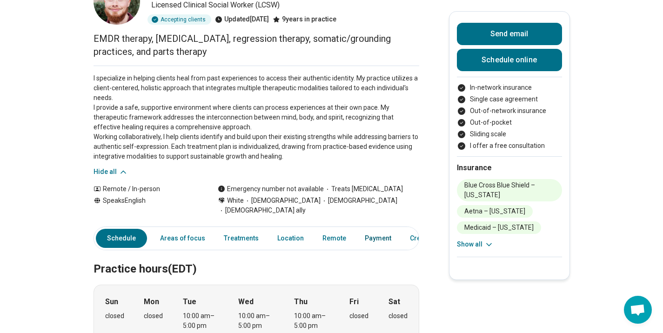
scroll to position [0, 63]
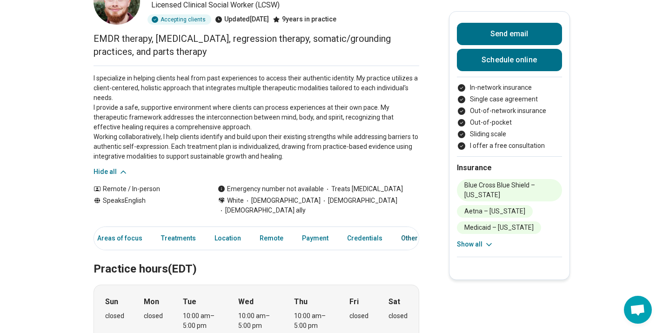
click at [403, 229] on link "Other" at bounding box center [413, 238] width 34 height 19
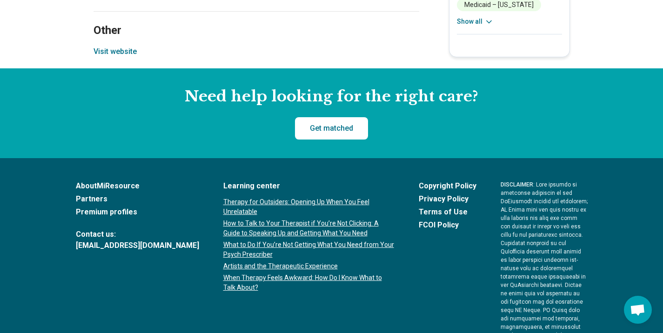
scroll to position [1584, 2]
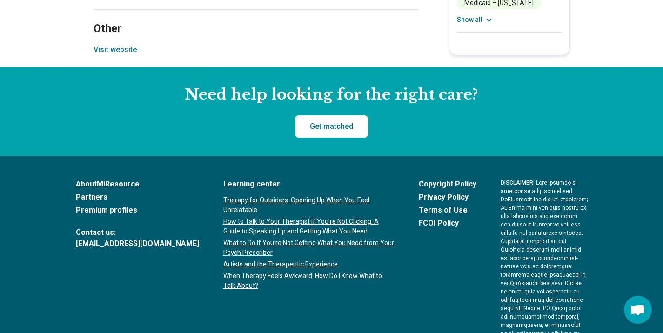
click at [112, 47] on button "Visit website" at bounding box center [115, 49] width 43 height 11
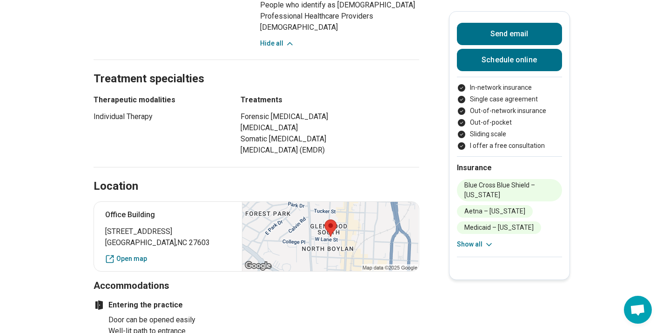
scroll to position [646, 5]
click at [283, 228] on div at bounding box center [330, 236] width 176 height 69
click at [134, 262] on link "Open map" at bounding box center [168, 259] width 126 height 10
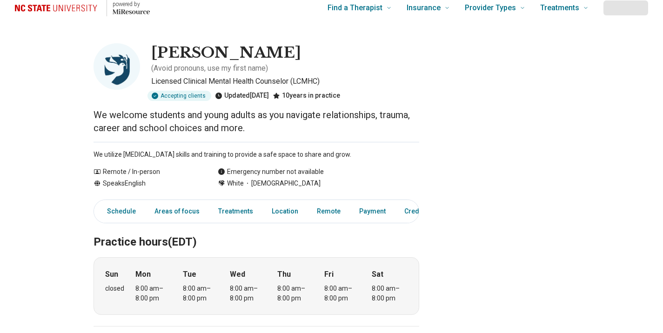
scroll to position [19, 0]
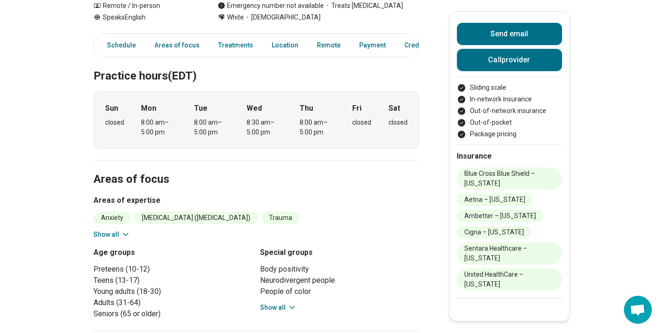
scroll to position [167, 0]
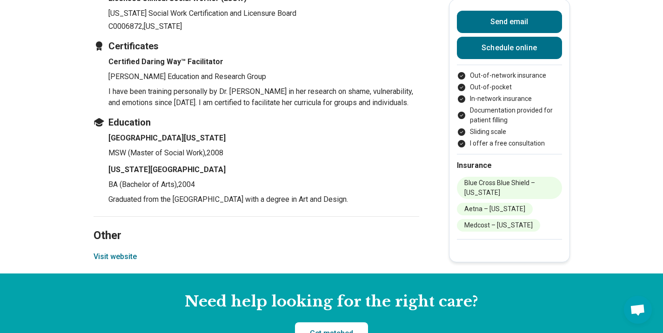
scroll to position [1304, 0]
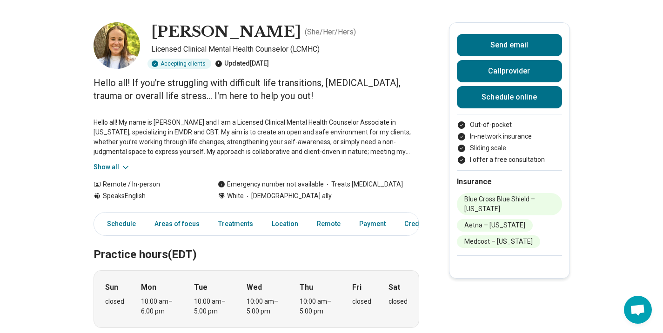
scroll to position [33, 0]
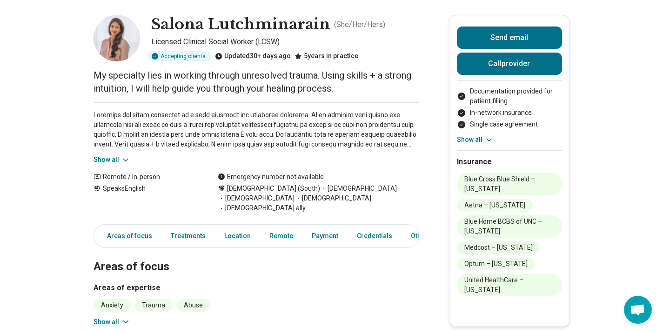
scroll to position [40, 0]
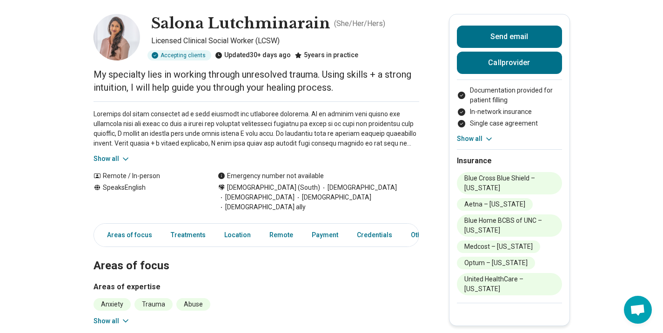
click at [113, 157] on button "Show all" at bounding box center [112, 159] width 37 height 10
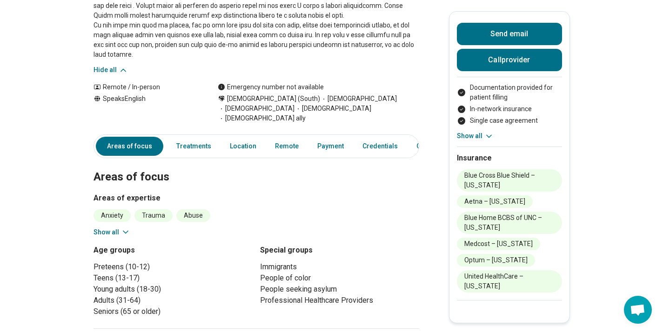
scroll to position [0, 0]
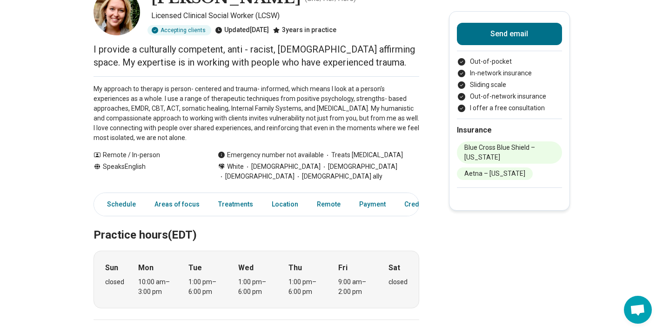
scroll to position [66, 0]
